Goal: Find specific page/section: Find specific page/section

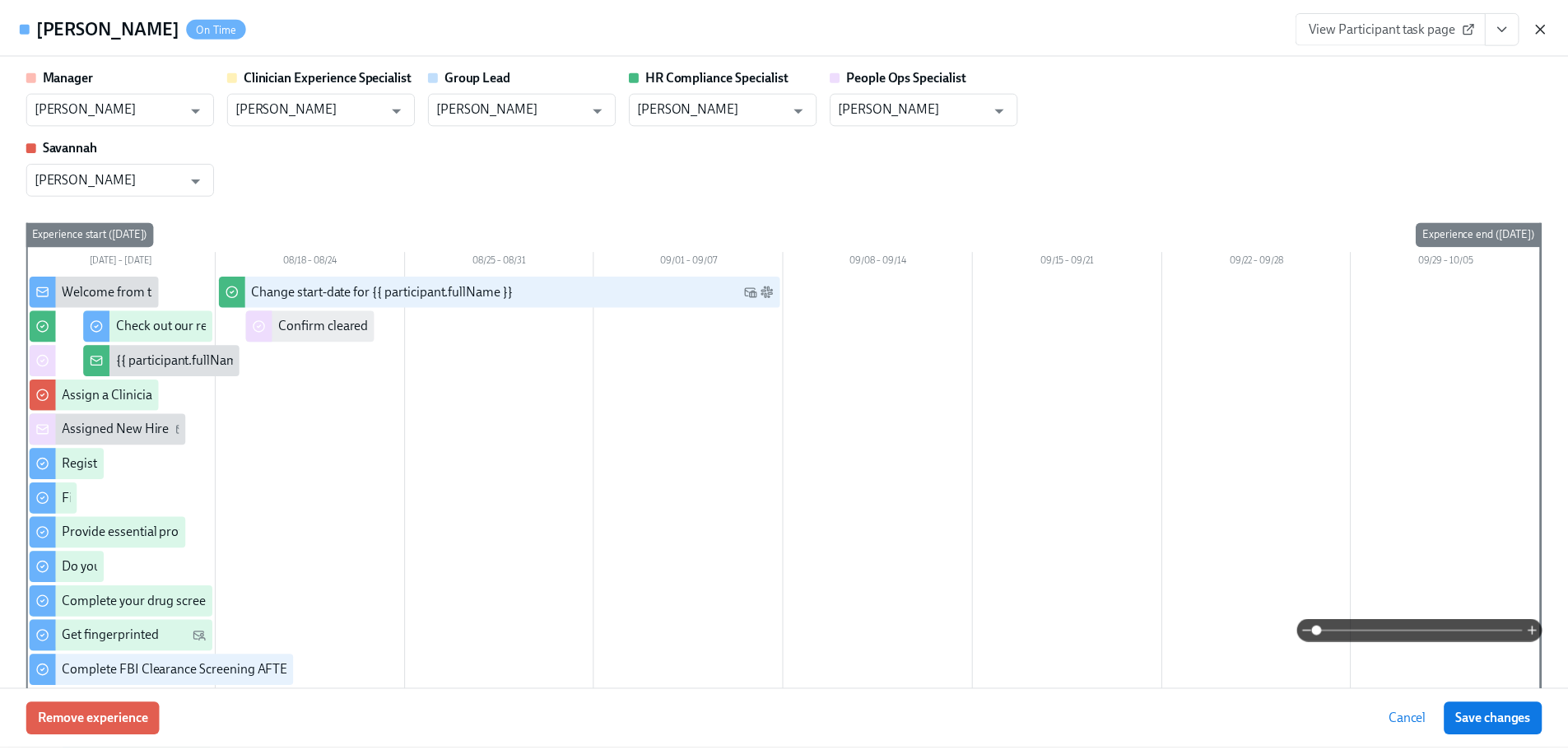
scroll to position [2223, 0]
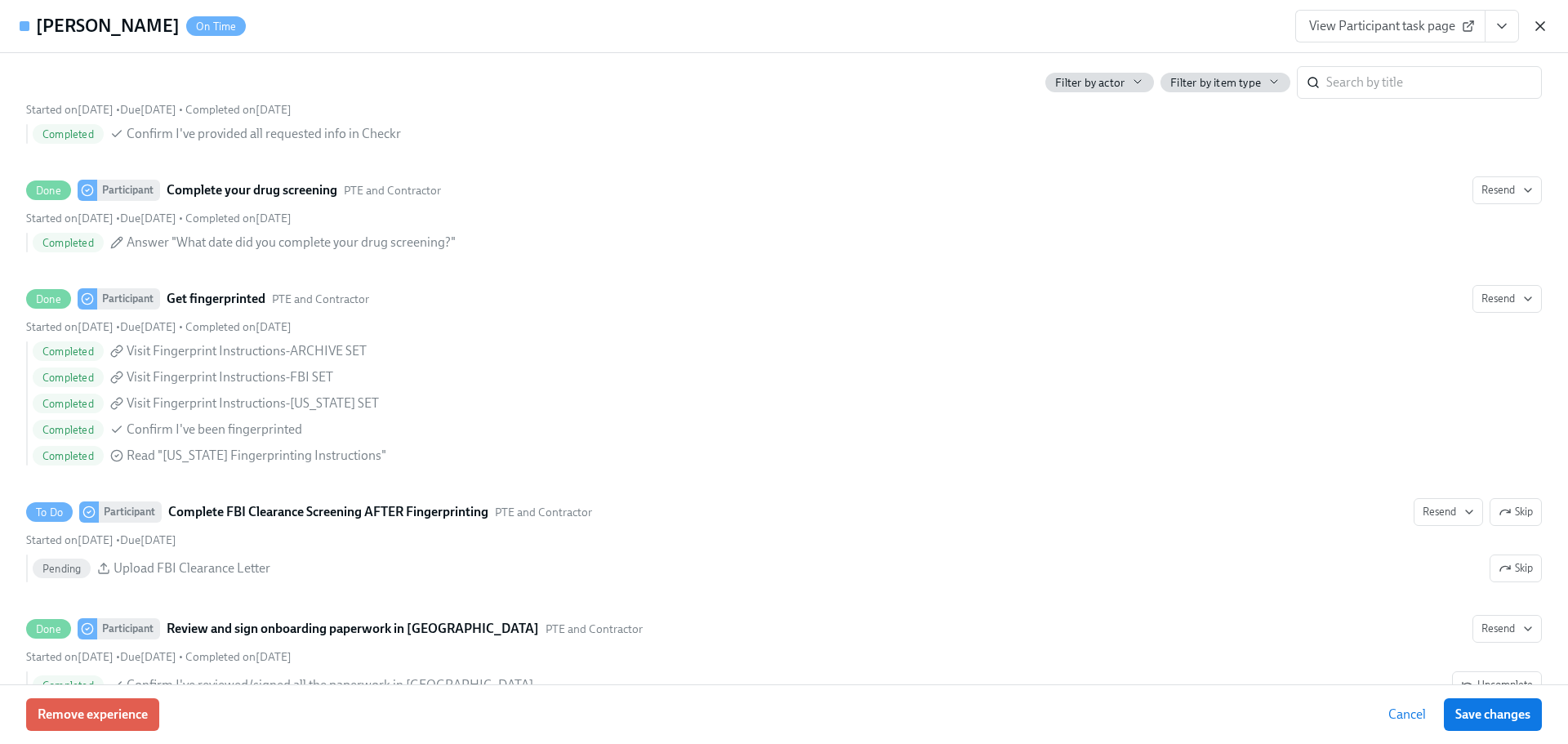
click at [1537, 24] on icon "button" at bounding box center [1540, 26] width 8 height 8
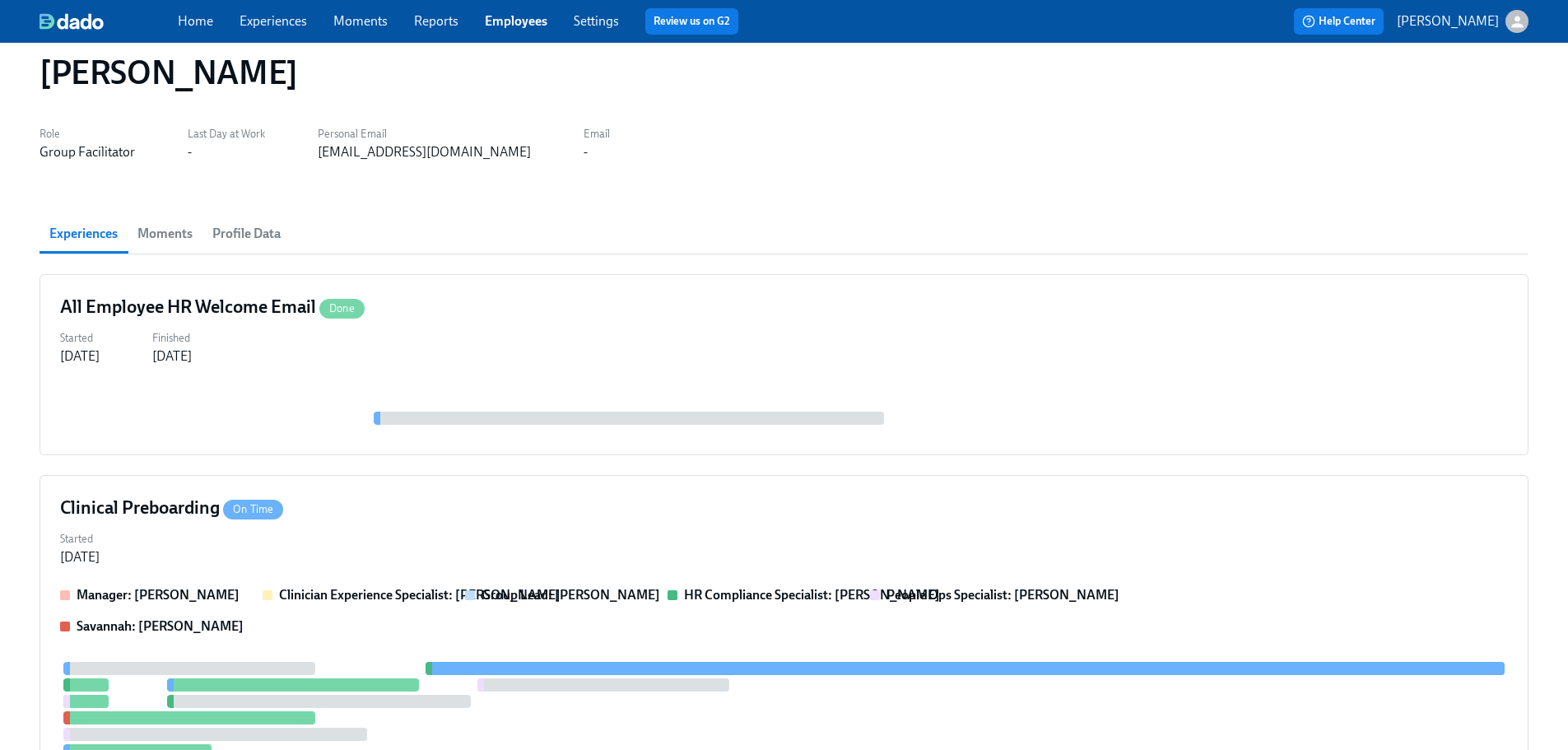
click at [517, 24] on link "Employees" at bounding box center [516, 21] width 63 height 15
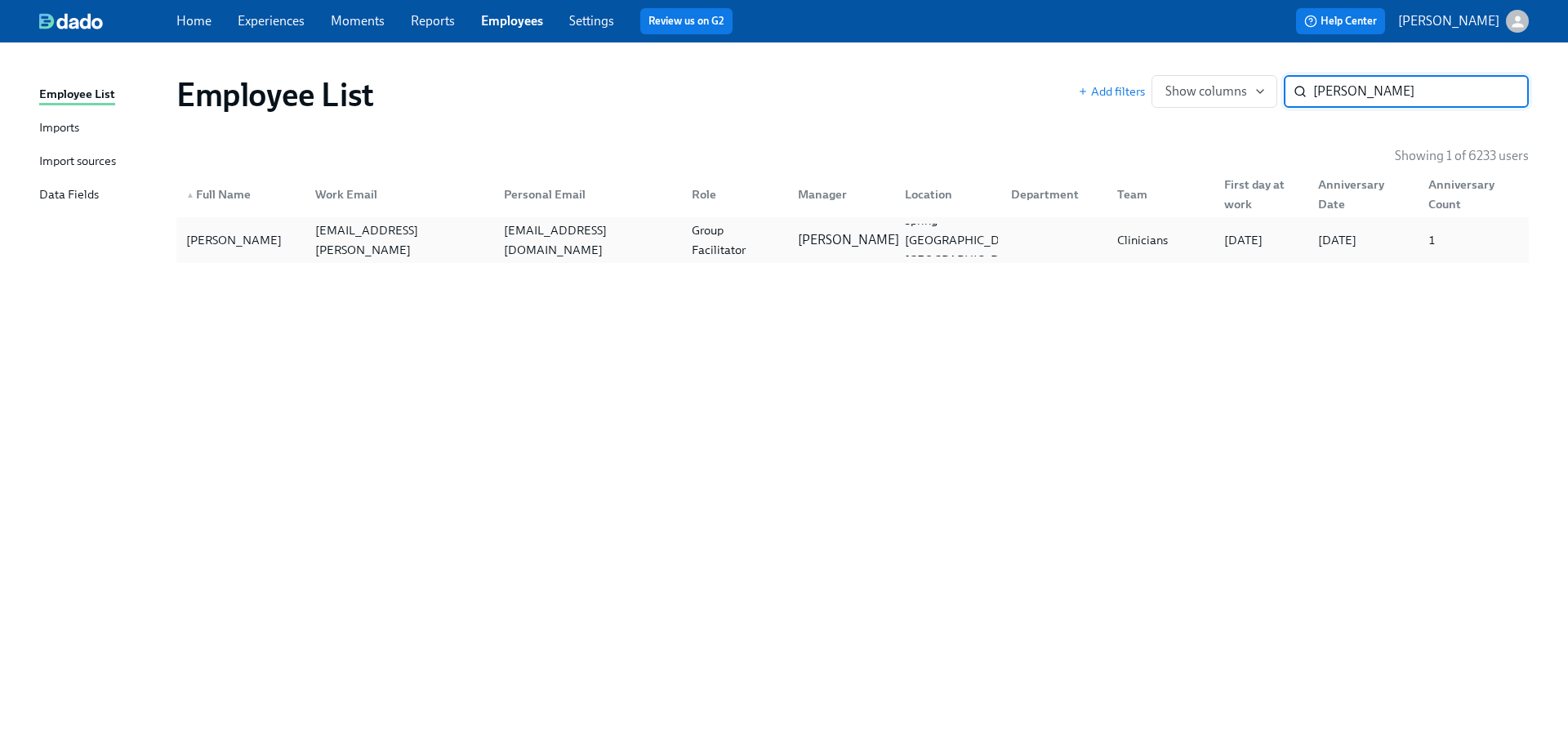
type input "[PERSON_NAME]"
click at [876, 224] on div "[PERSON_NAME]" at bounding box center [837, 240] width 106 height 33
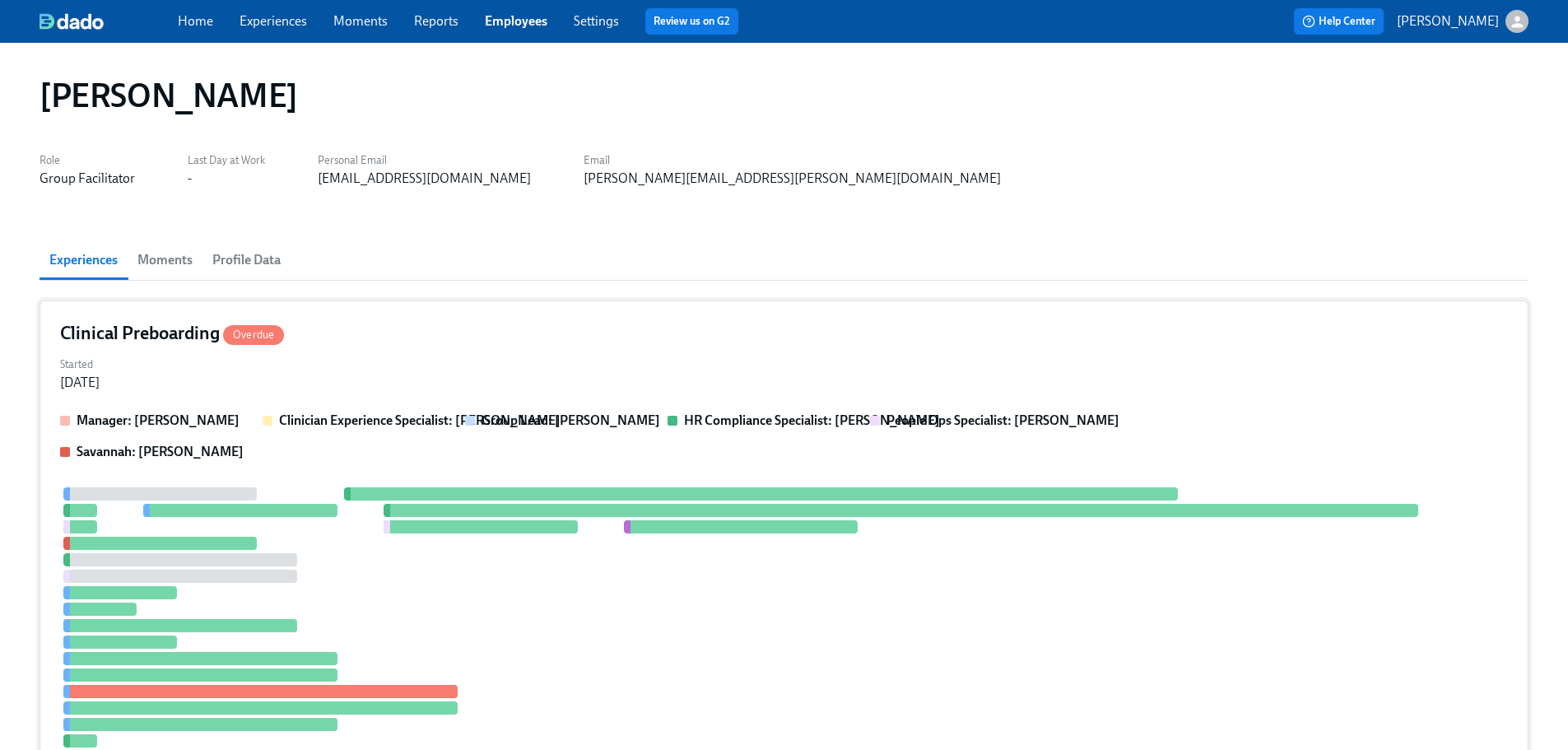
click at [894, 363] on div "Started [DATE]" at bounding box center [784, 372] width 1447 height 39
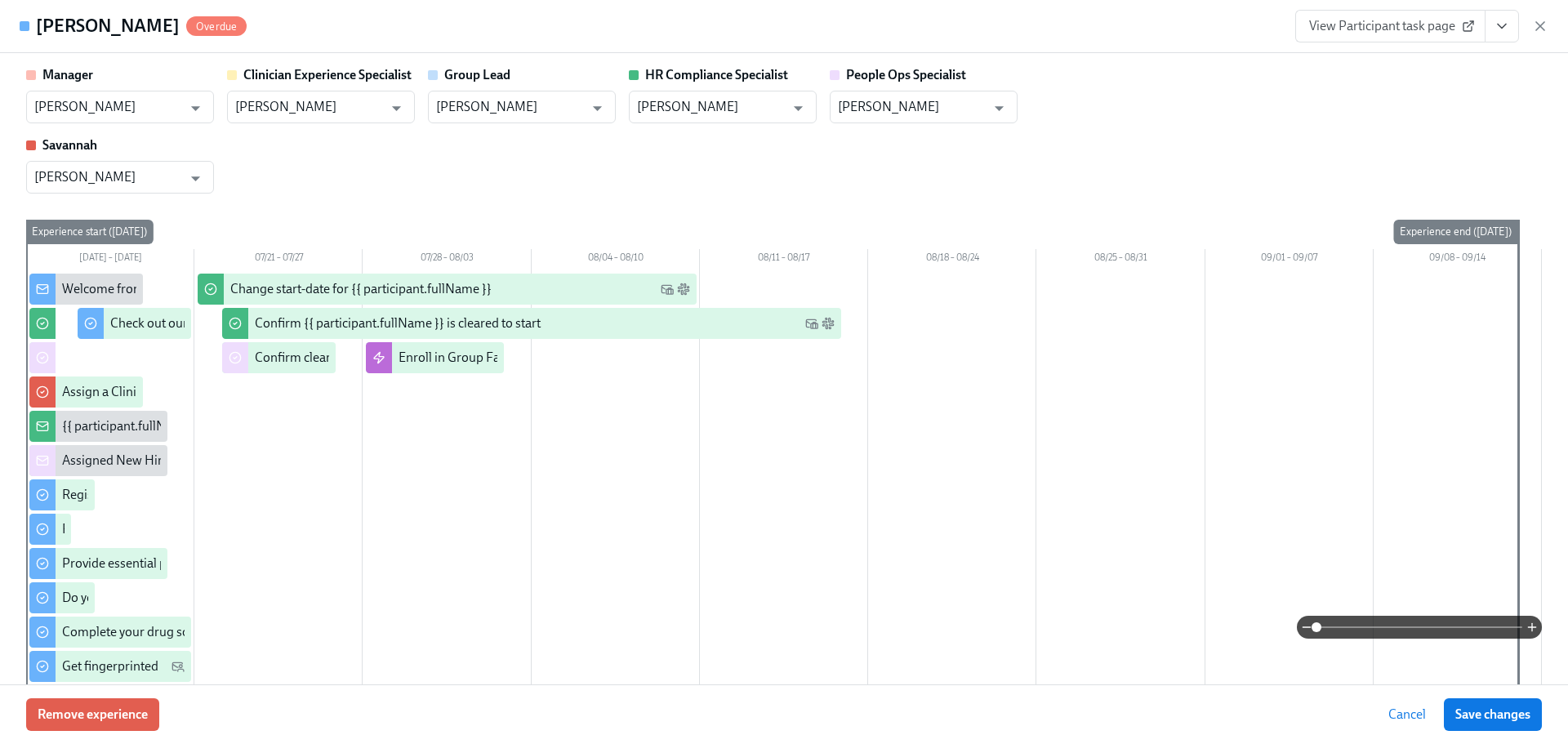
click at [1194, 19] on div "[PERSON_NAME] Overdue View Participant task page" at bounding box center [784, 27] width 1568 height 53
click at [1537, 26] on icon "button" at bounding box center [1540, 26] width 16 height 16
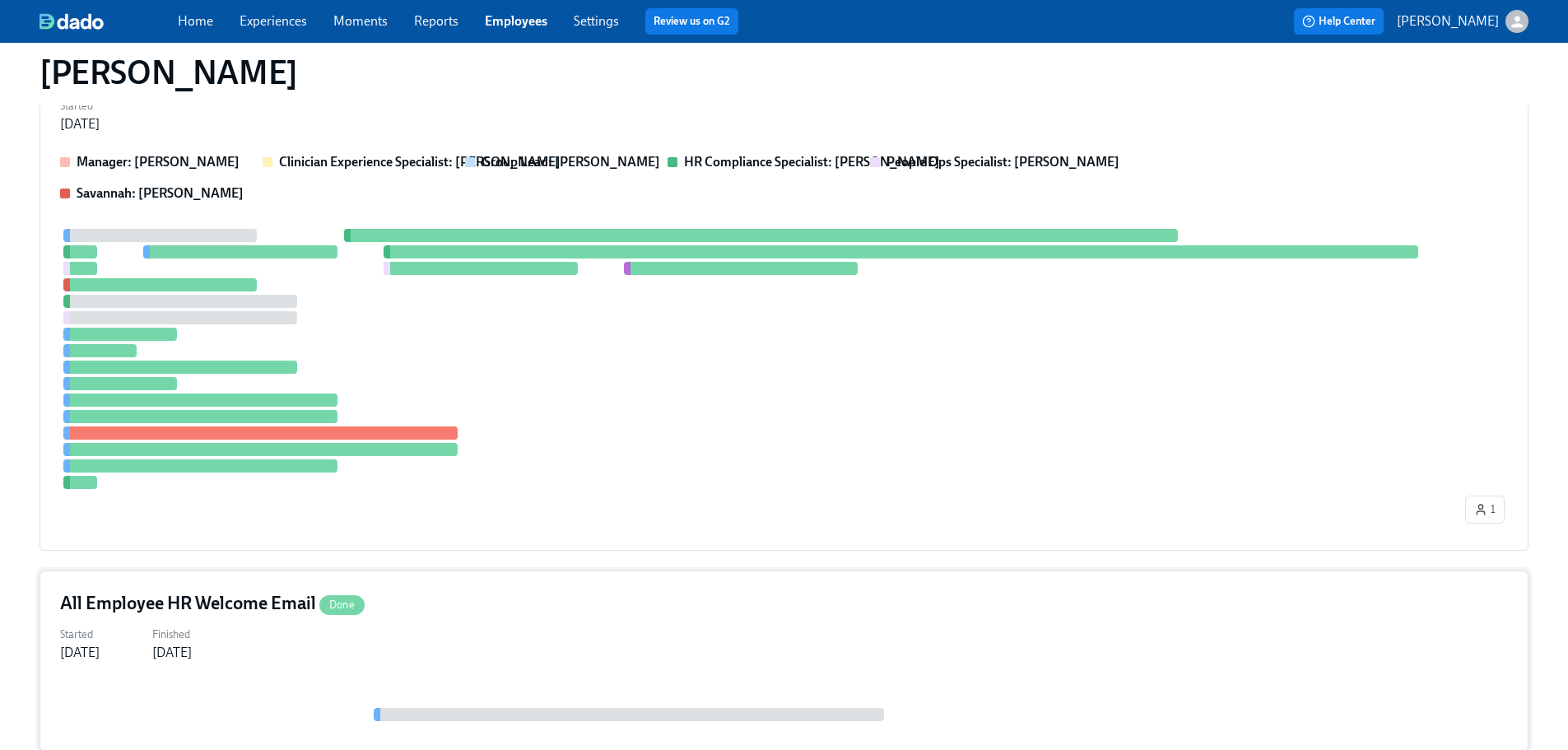
scroll to position [82, 0]
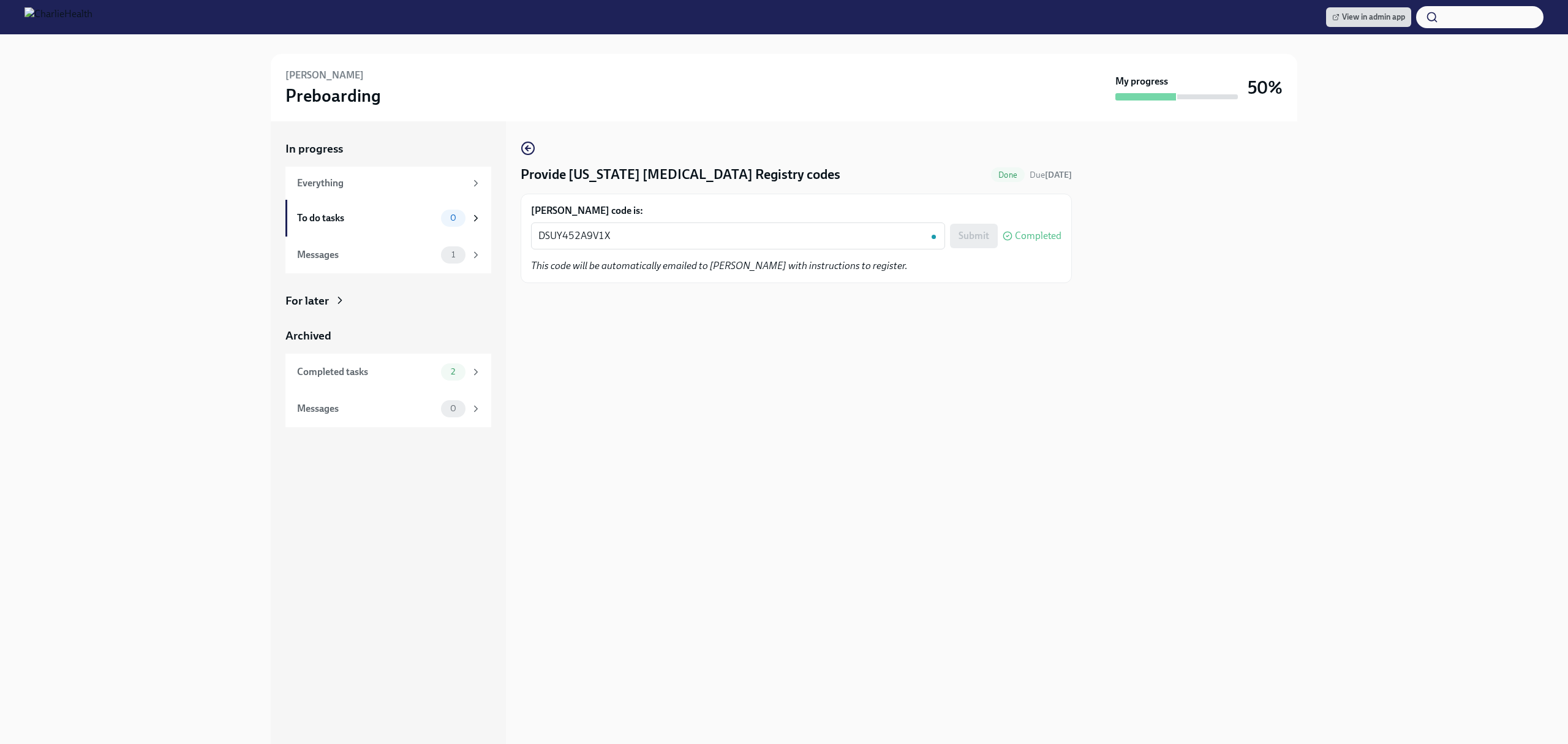
click at [793, 99] on div "[PERSON_NAME] Preboarding" at bounding box center [698, 87] width 825 height 38
